Goal: Transaction & Acquisition: Purchase product/service

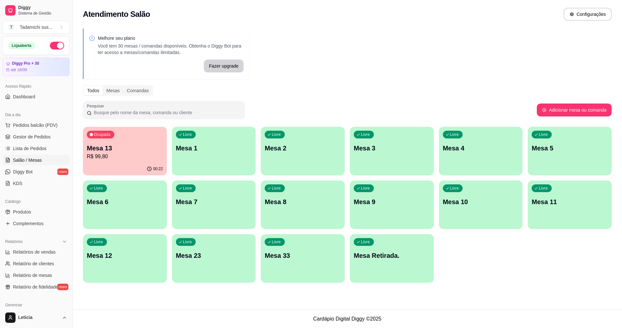
click at [152, 159] on p "R$ 99,80" at bounding box center [125, 157] width 76 height 8
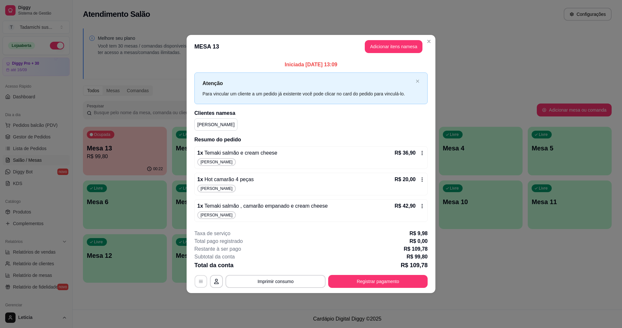
click at [200, 281] on icon "button" at bounding box center [200, 281] width 5 height 5
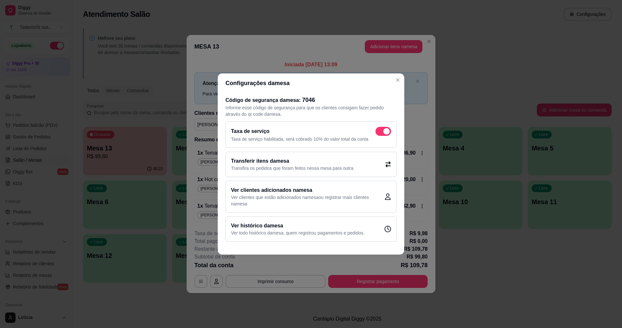
click at [384, 126] on div "Taxa de serviço Taxa de serviço habilitada, será cobrado 10% do valor total da …" at bounding box center [310, 134] width 171 height 27
checkbox input "false"
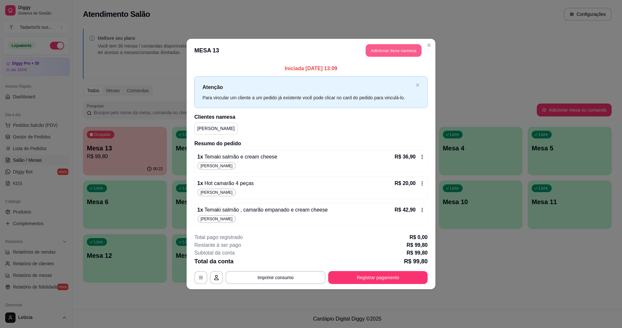
click at [402, 52] on button "Adicionar itens na mesa" at bounding box center [394, 50] width 56 height 13
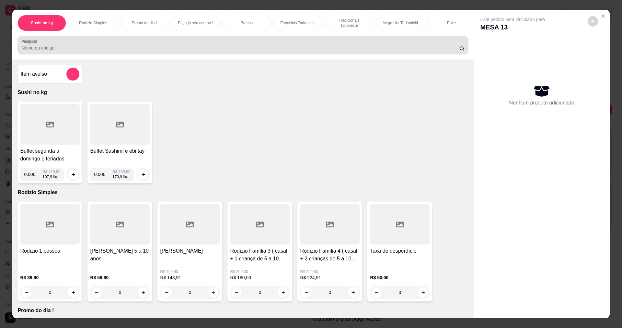
click at [404, 51] on input "Pesquisa" at bounding box center [239, 48] width 437 height 6
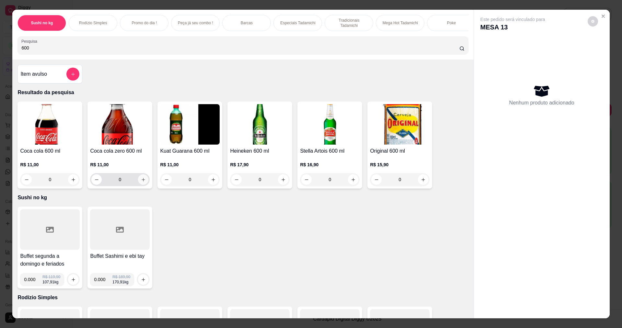
type input "600"
click at [141, 182] on icon "increase-product-quantity" at bounding box center [143, 179] width 5 height 5
type input "1"
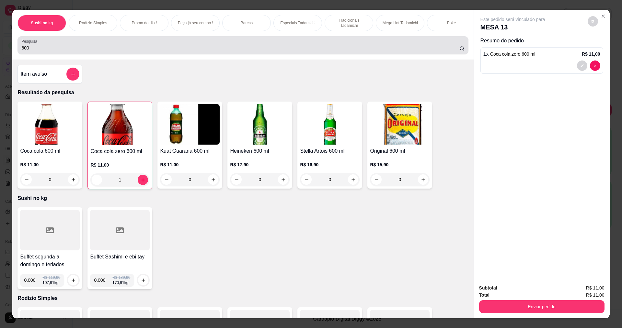
click at [156, 49] on div "600" at bounding box center [242, 45] width 443 height 13
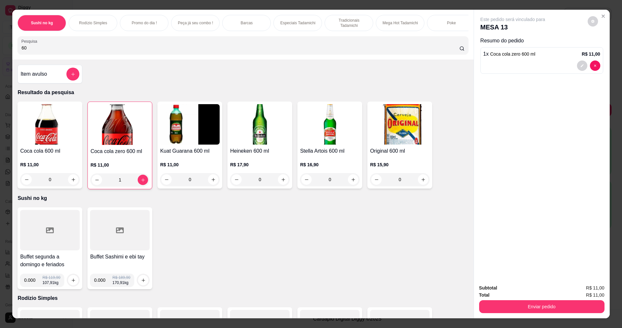
type input "6"
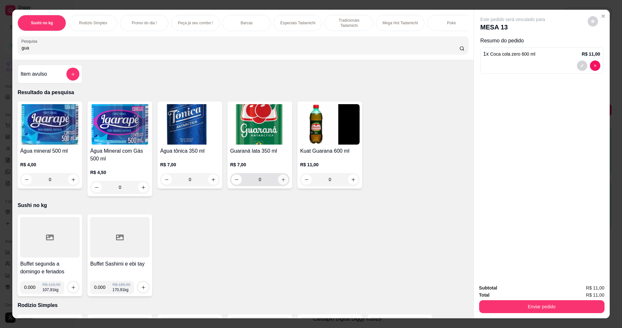
type input "gua"
click at [281, 181] on icon "increase-product-quantity" at bounding box center [282, 179] width 3 height 3
type input "1"
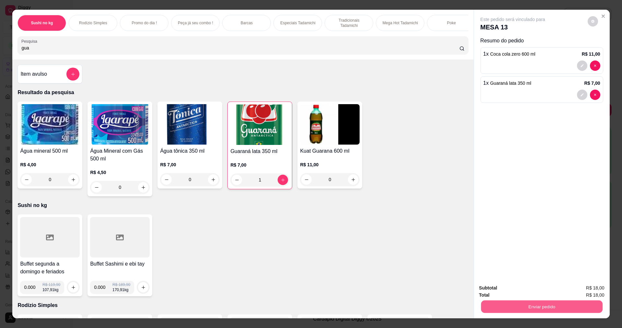
click at [553, 310] on button "Enviar pedido" at bounding box center [540, 306] width 121 height 13
click at [505, 291] on button "Não registrar e enviar pedido" at bounding box center [519, 291] width 65 height 12
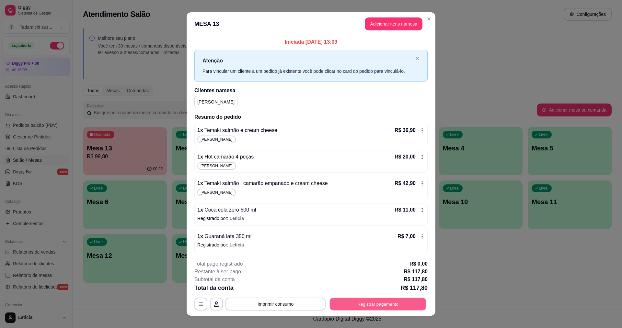
click at [370, 306] on button "Registrar pagamento" at bounding box center [378, 304] width 96 height 13
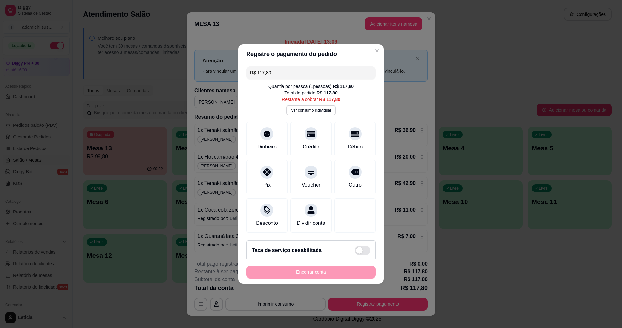
click at [306, 72] on input "R$ 117,80" at bounding box center [311, 72] width 122 height 13
click at [320, 136] on div "Crédito" at bounding box center [311, 138] width 46 height 38
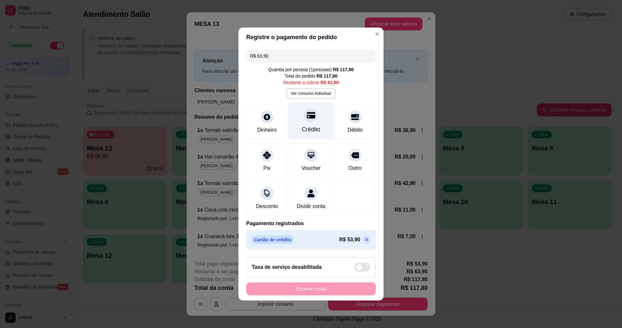
click at [308, 125] on div "Crédito" at bounding box center [311, 129] width 18 height 8
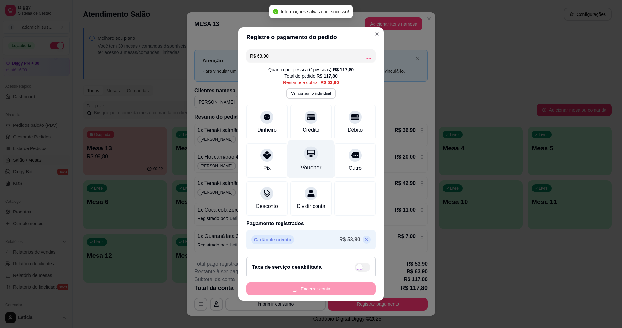
type input "R$ 0,00"
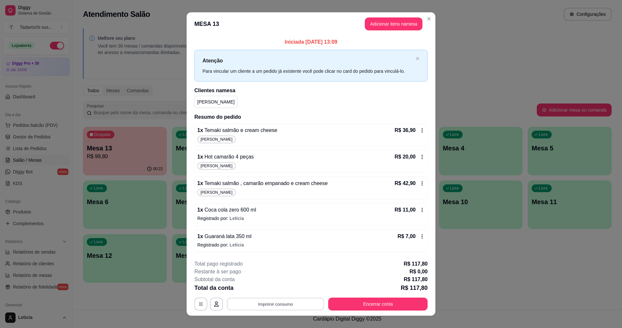
click at [264, 307] on button "Imprimir consumo" at bounding box center [275, 304] width 97 height 13
click at [281, 276] on button "IMPRESSORA HAYOM" at bounding box center [275, 276] width 48 height 10
click at [348, 301] on button "Encerrar conta" at bounding box center [378, 304] width 96 height 13
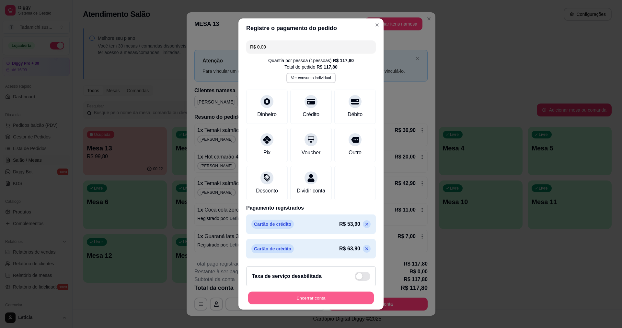
click at [316, 301] on button "Encerrar conta" at bounding box center [311, 298] width 126 height 13
